Goal: Find specific page/section: Find specific page/section

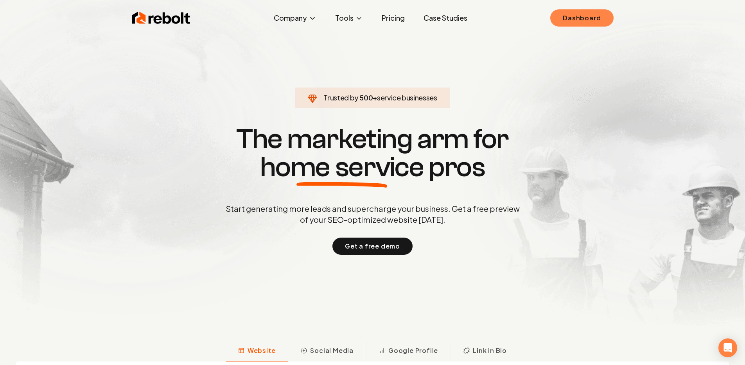
click at [572, 21] on link "Dashboard" at bounding box center [582, 17] width 63 height 17
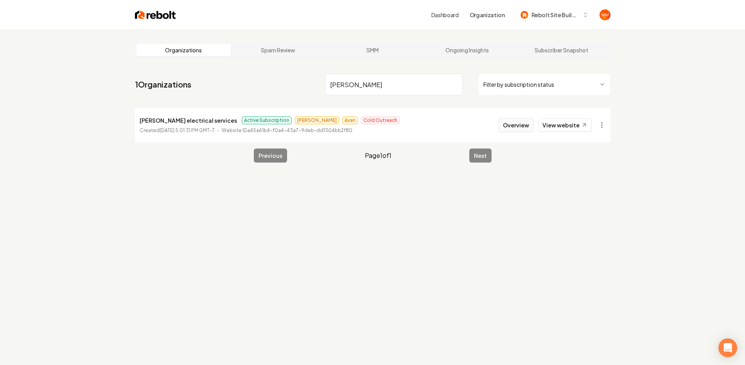
type input "[PERSON_NAME]"
click at [521, 124] on button "Overview" at bounding box center [516, 125] width 35 height 14
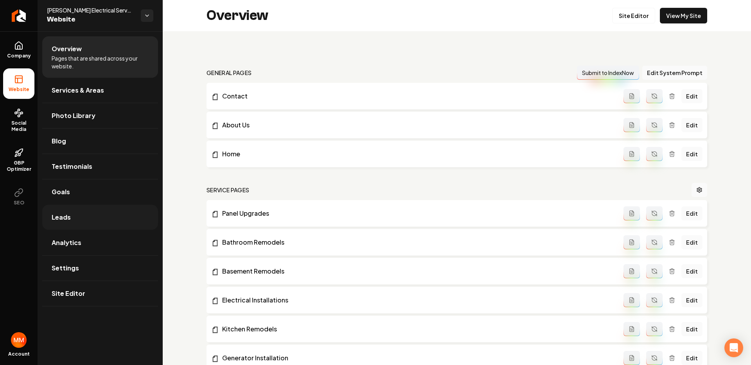
click at [99, 212] on link "Leads" at bounding box center [100, 217] width 116 height 25
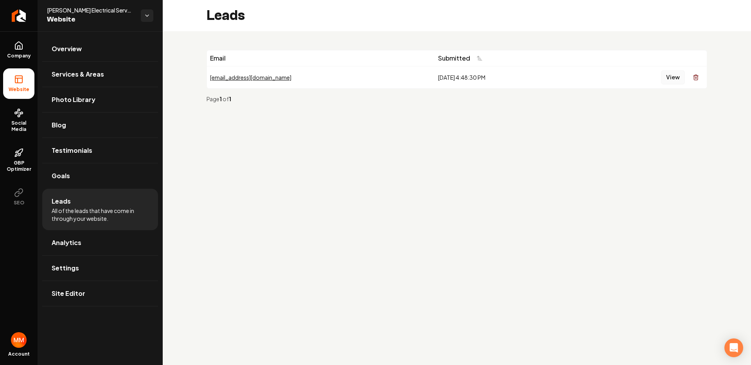
click at [666, 77] on button "View" at bounding box center [673, 77] width 24 height 14
